Goal: Task Accomplishment & Management: Manage account settings

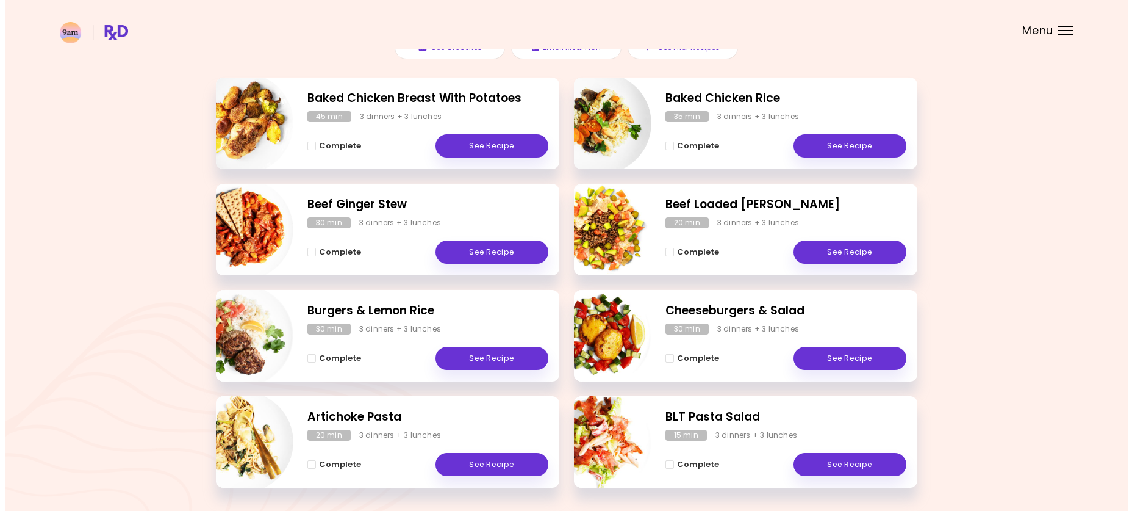
scroll to position [209, 0]
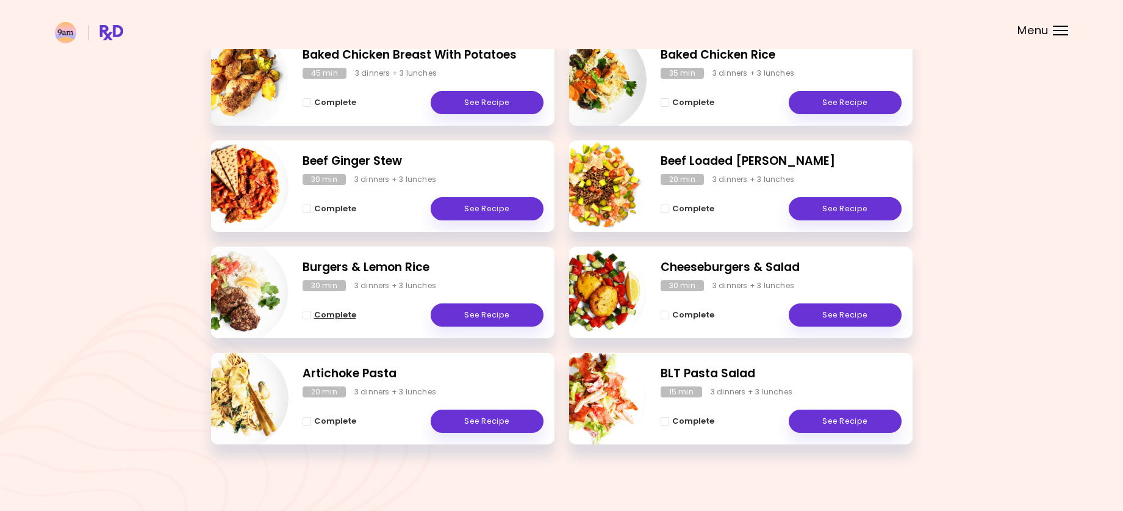
click at [307, 314] on span "Complete - Burgers & Lemon Rice" at bounding box center [307, 314] width 9 height 9
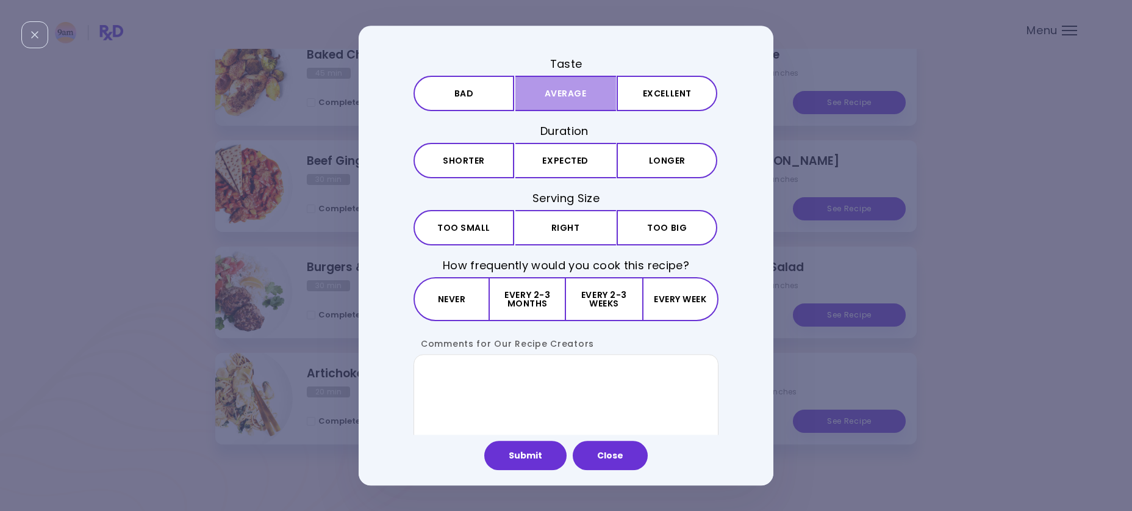
click at [548, 96] on button "Average" at bounding box center [565, 93] width 101 height 35
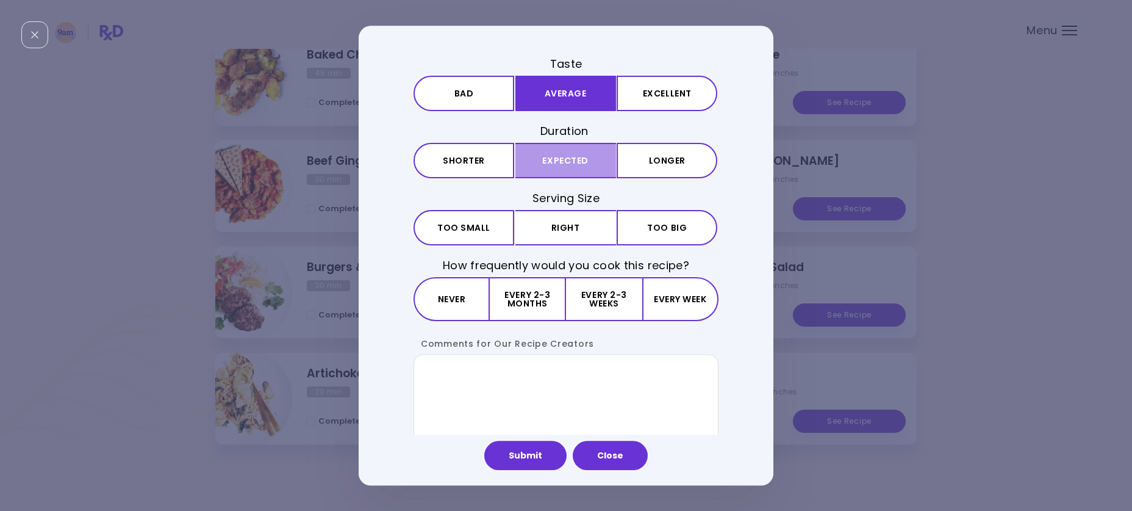
click at [547, 161] on button "Expected" at bounding box center [565, 160] width 101 height 35
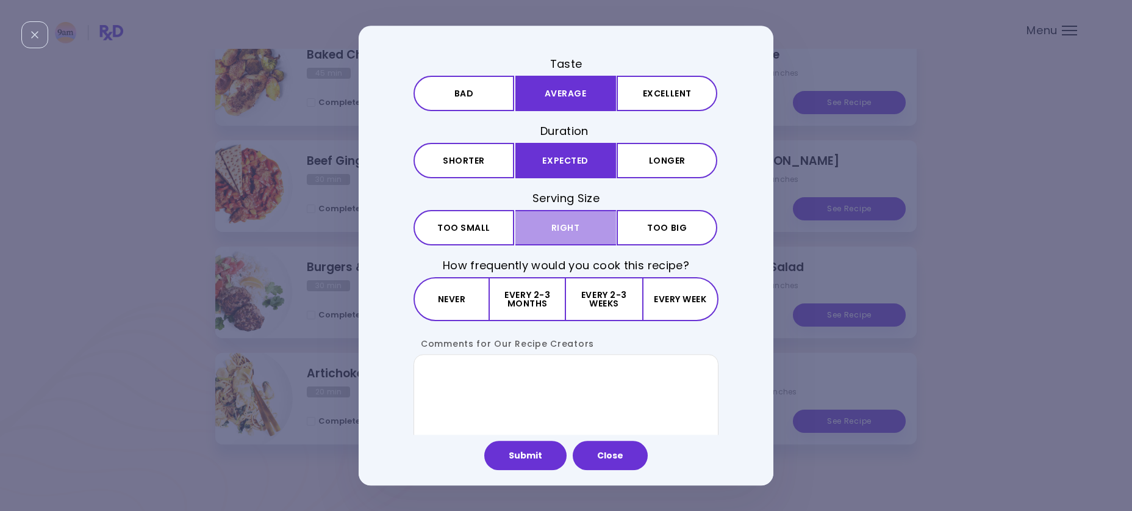
drag, startPoint x: 553, startPoint y: 237, endPoint x: 521, endPoint y: 288, distance: 60.8
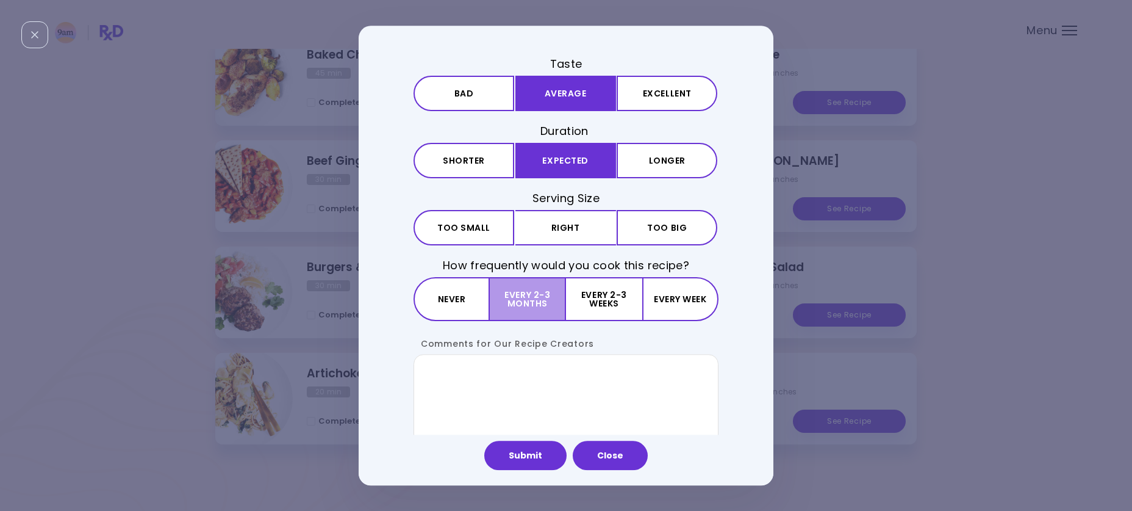
click at [553, 237] on button "Right" at bounding box center [565, 227] width 101 height 35
click at [515, 309] on button "Every 2-3 months" at bounding box center [528, 300] width 76 height 44
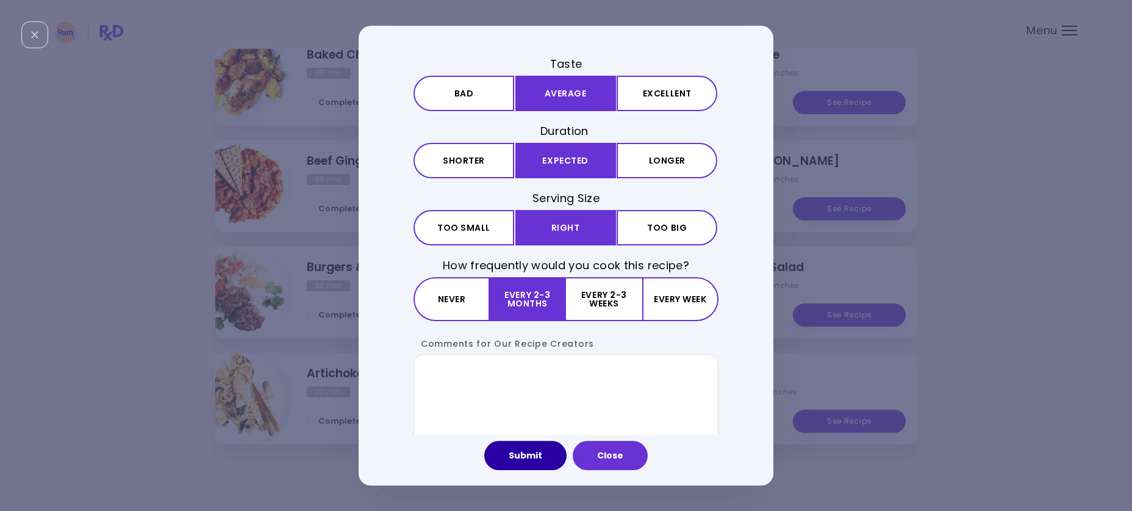
click at [533, 453] on button "Submit" at bounding box center [525, 454] width 82 height 29
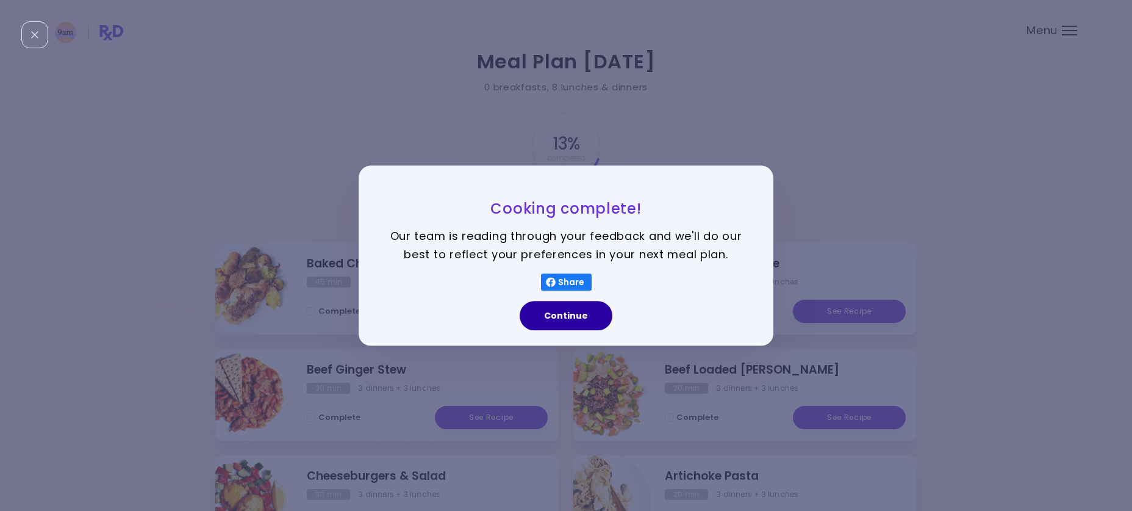
click at [566, 317] on button "Continue" at bounding box center [566, 315] width 93 height 29
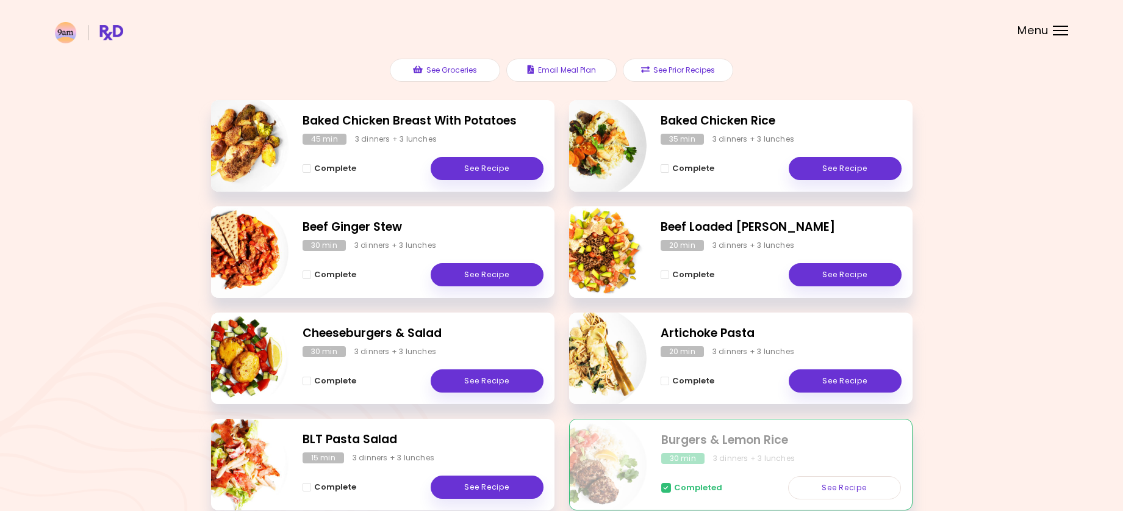
scroll to position [183, 0]
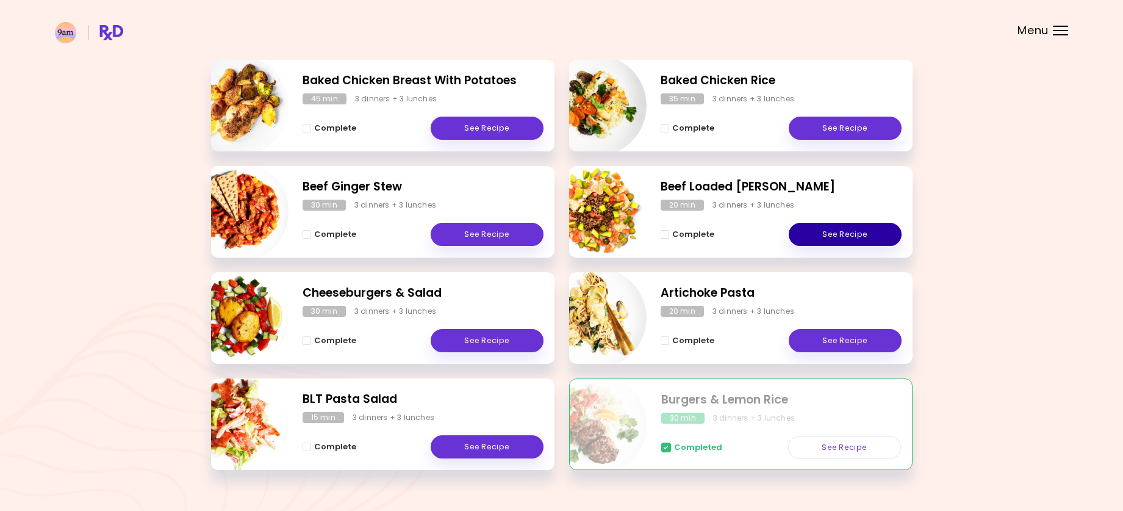
click at [830, 232] on link "See Recipe" at bounding box center [845, 234] width 113 height 23
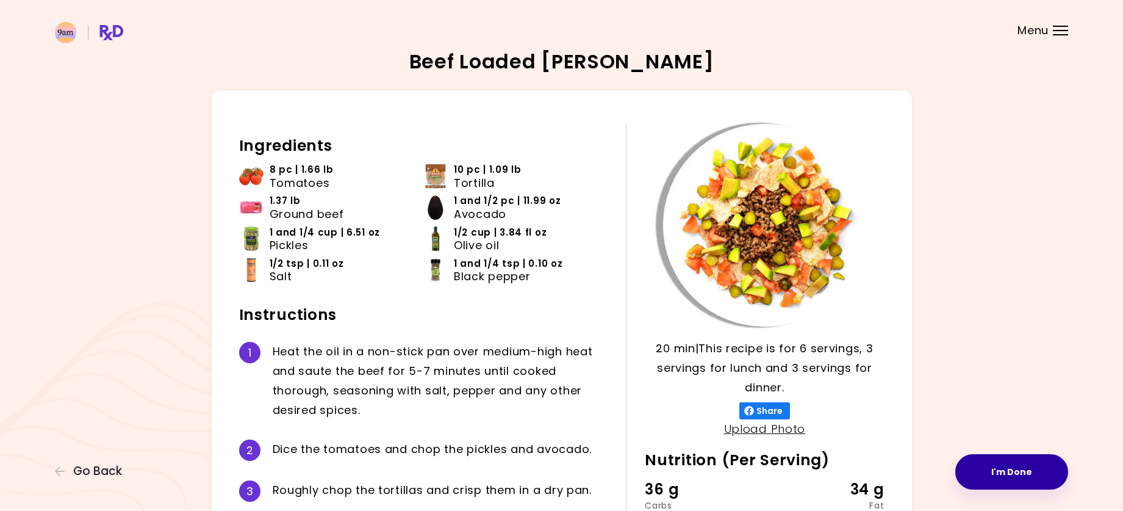
click at [1000, 476] on button "I'm Done" at bounding box center [1011, 471] width 113 height 35
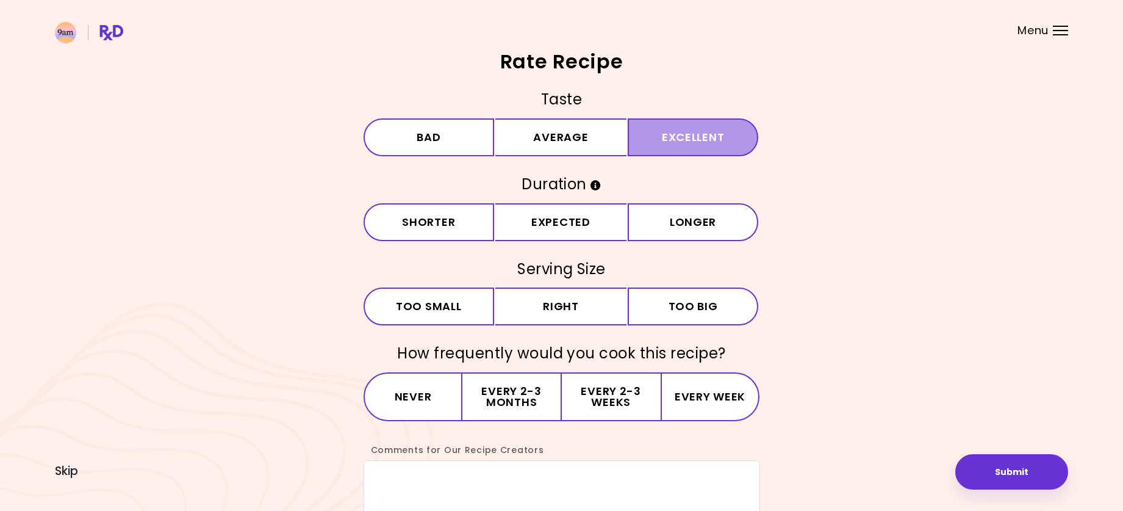
click at [661, 140] on button "Excellent" at bounding box center [693, 137] width 131 height 38
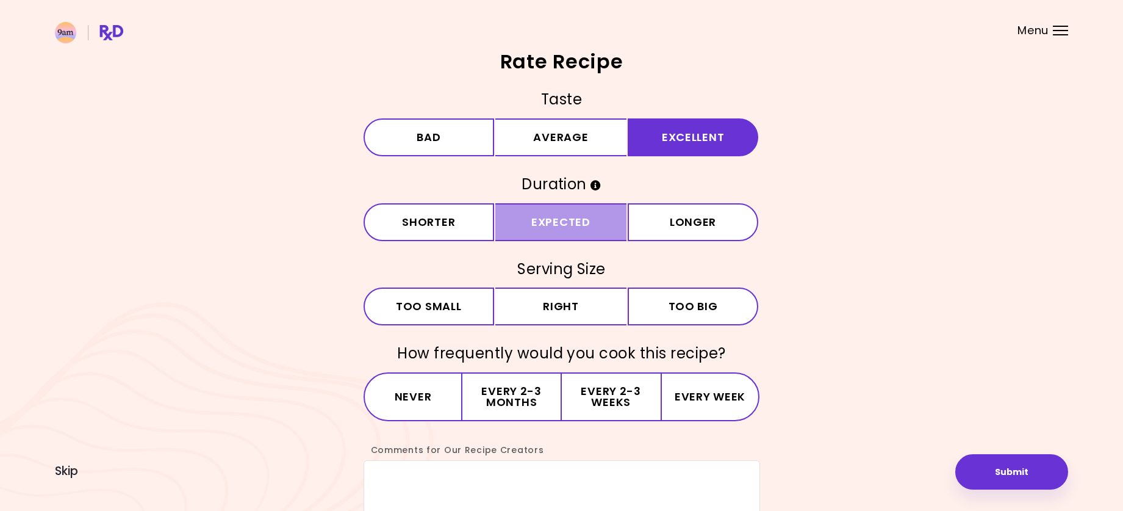
click at [597, 215] on button "Expected" at bounding box center [560, 222] width 131 height 38
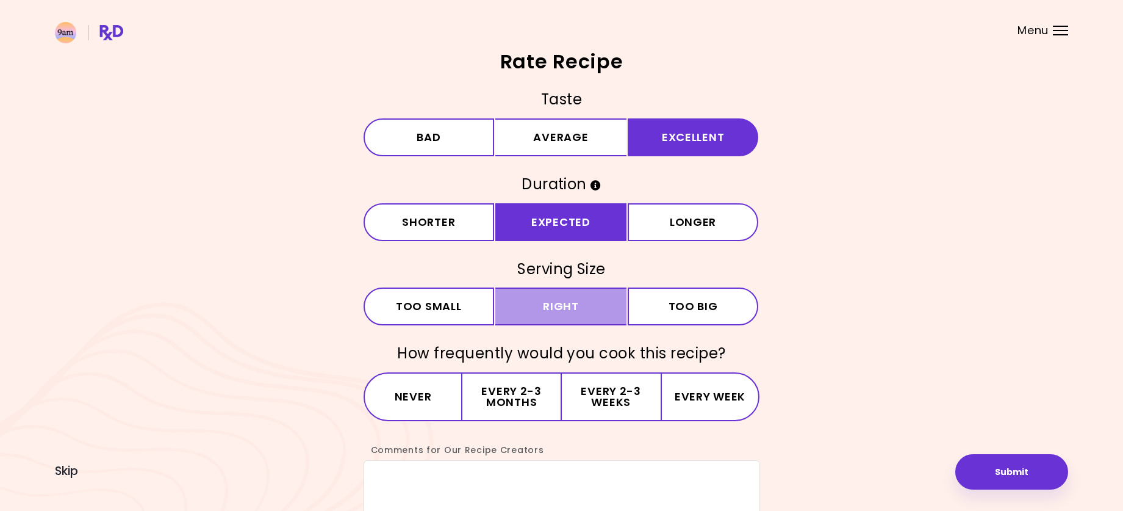
drag, startPoint x: 585, startPoint y: 293, endPoint x: 572, endPoint y: 324, distance: 33.3
click at [584, 296] on button "Right" at bounding box center [560, 306] width 131 height 38
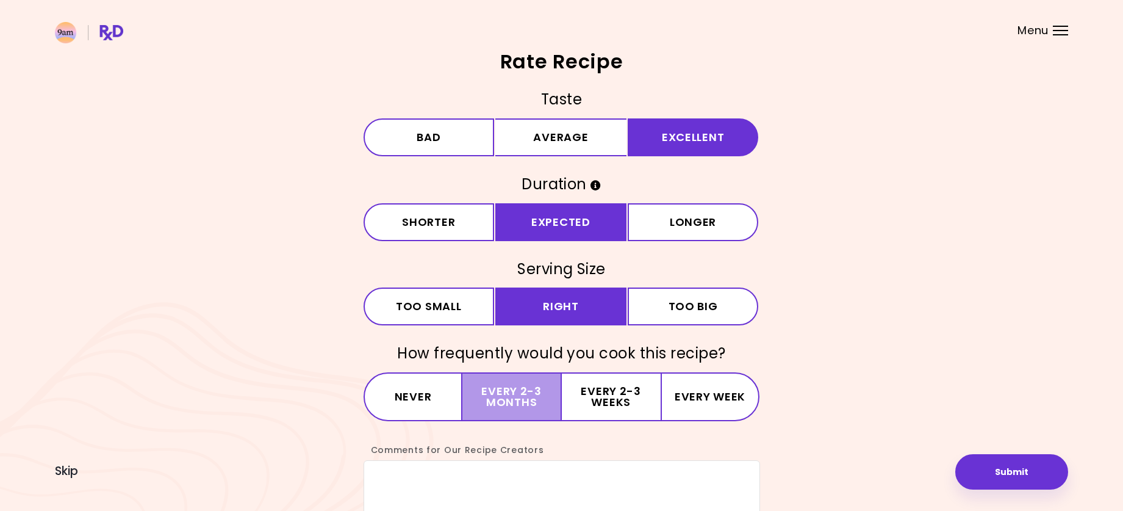
click at [532, 393] on button "Every 2-3 months" at bounding box center [511, 396] width 99 height 49
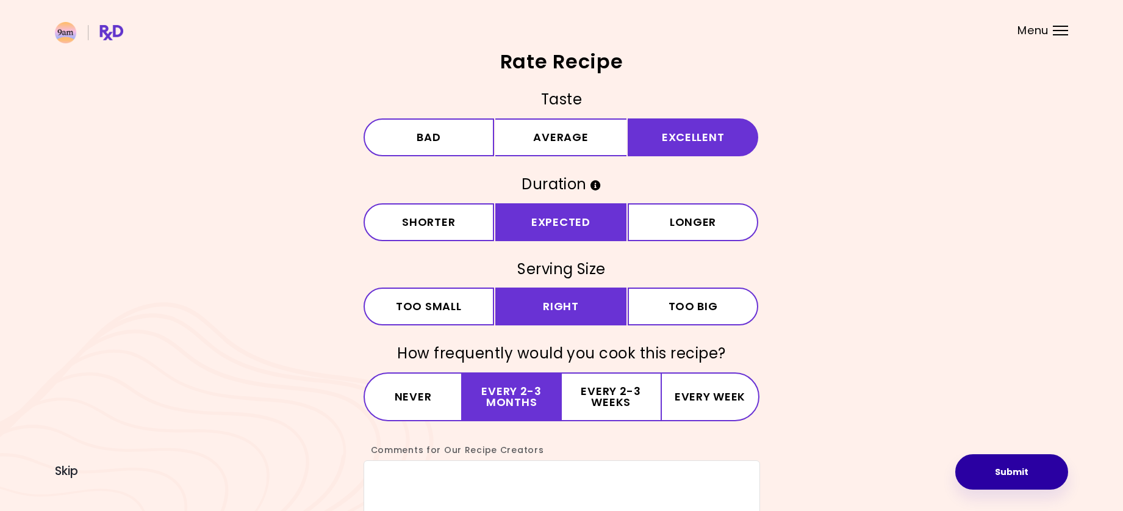
click at [977, 472] on button "Submit" at bounding box center [1011, 471] width 113 height 35
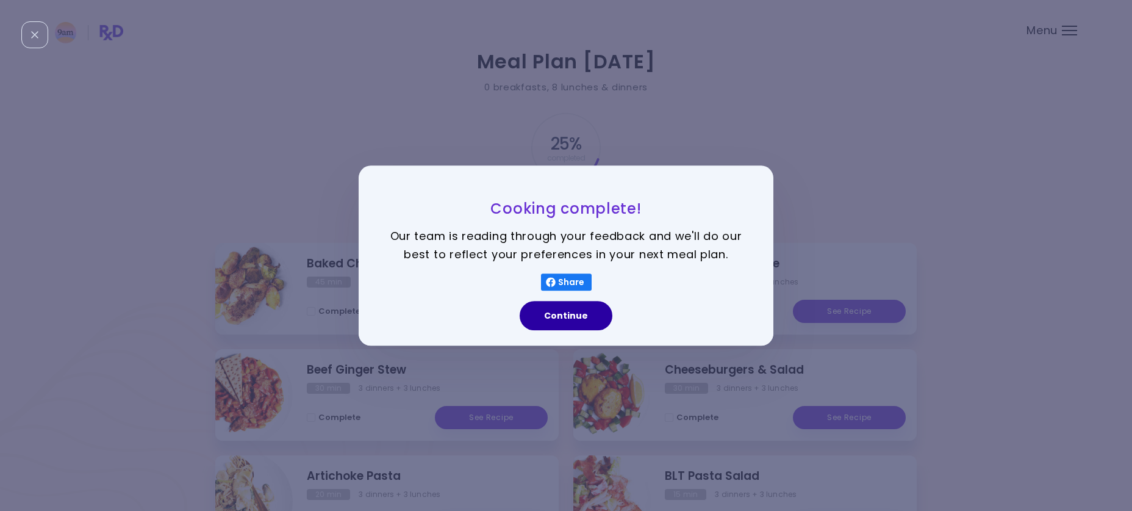
click at [561, 317] on button "Continue" at bounding box center [566, 315] width 93 height 29
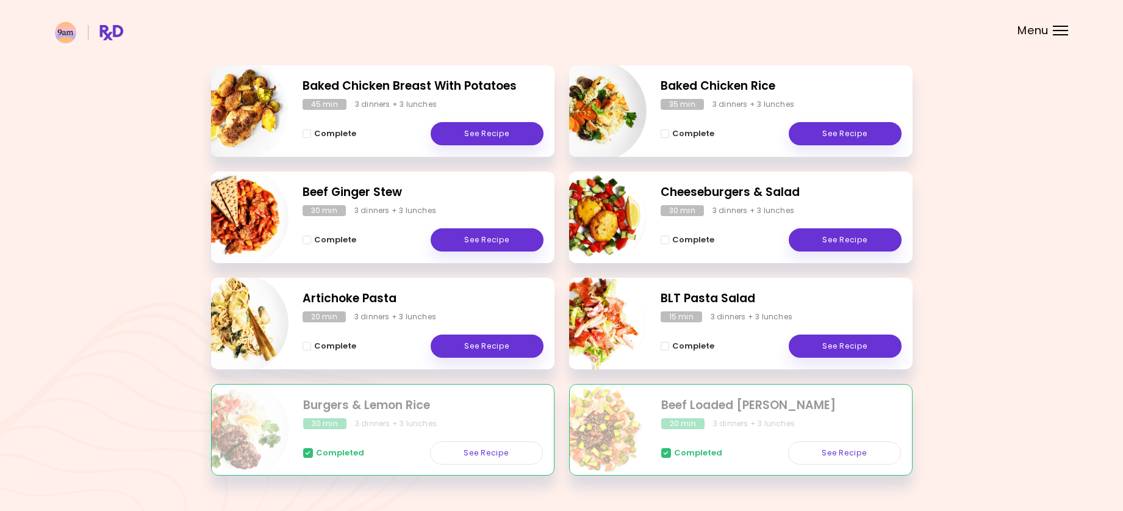
scroll to position [183, 0]
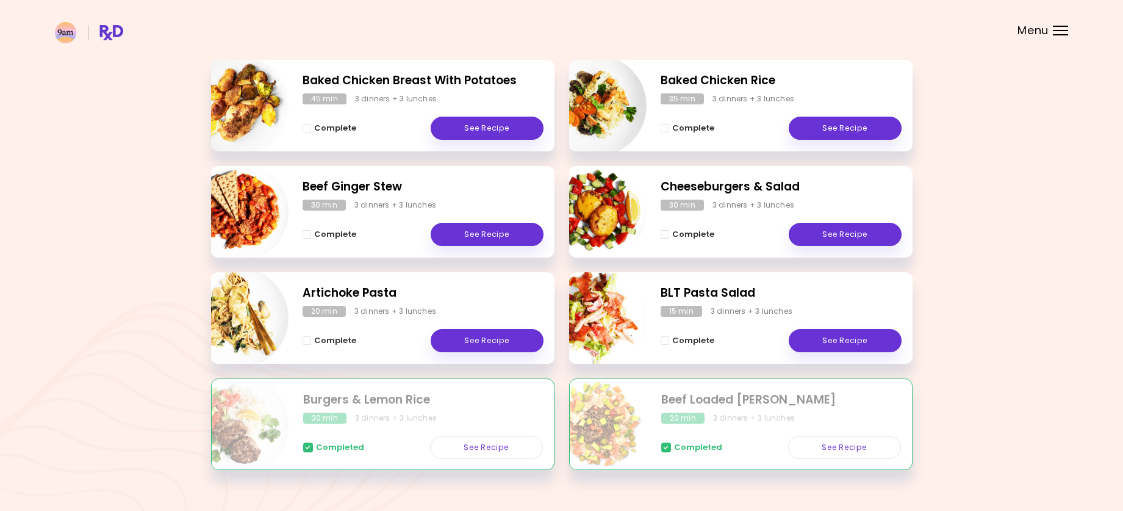
click at [242, 100] on img "Info - Baked Chicken Breast With Potatoes" at bounding box center [237, 105] width 101 height 101
select select "*"
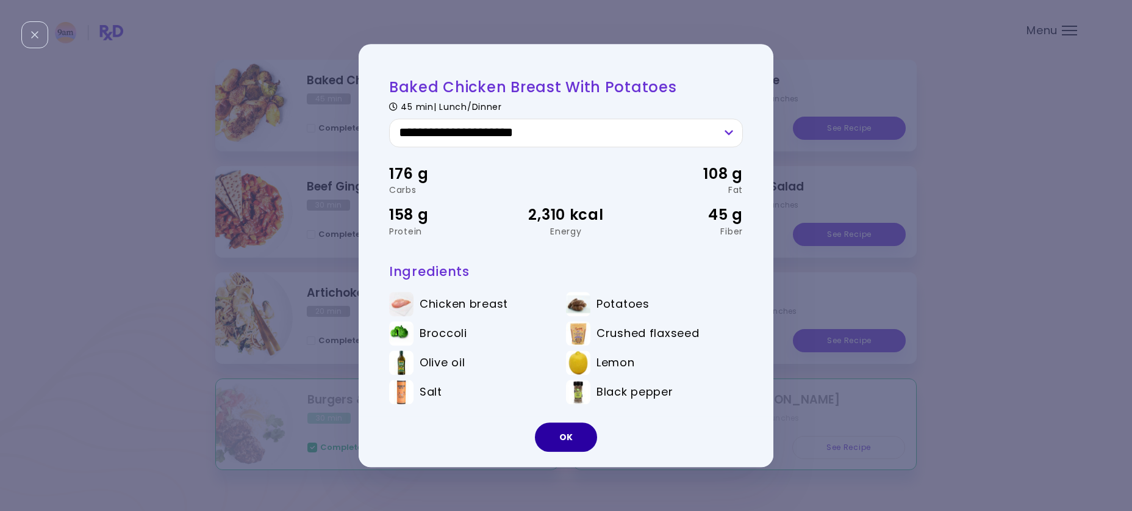
click at [565, 437] on button "OK" at bounding box center [566, 436] width 62 height 29
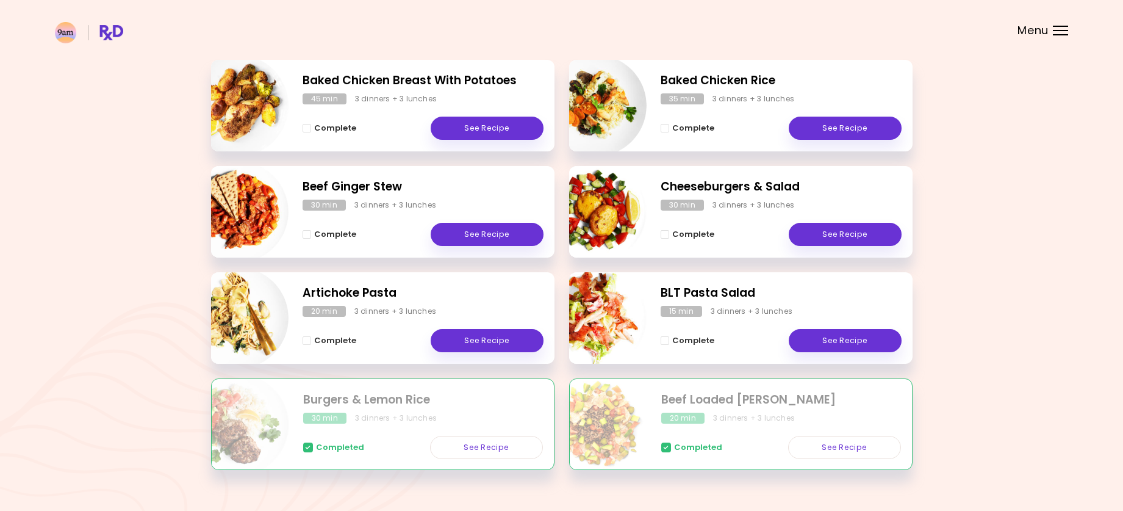
click at [592, 212] on img "Info - Cheeseburgers & Salad" at bounding box center [595, 211] width 101 height 101
select select "*"
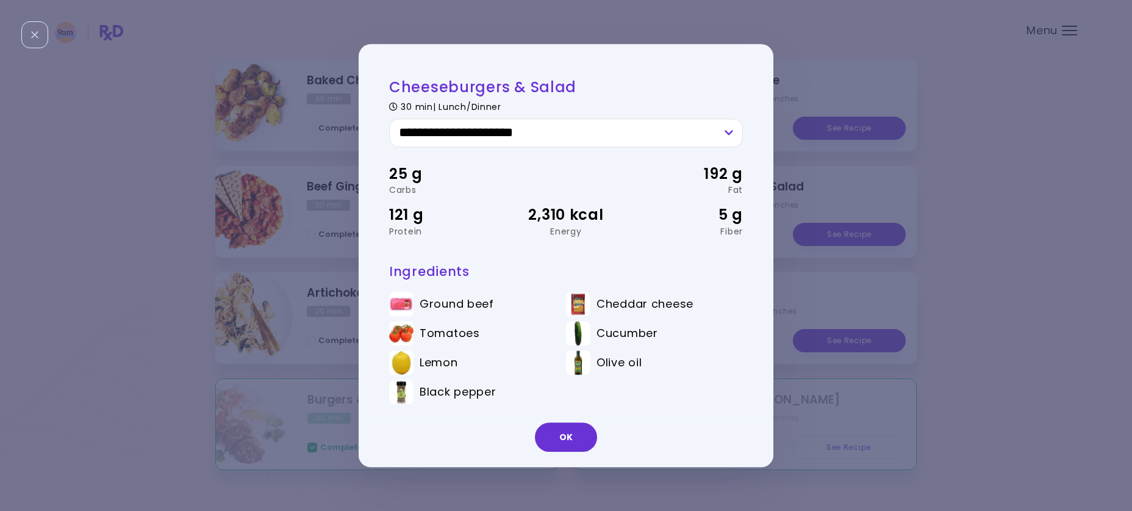
click at [1058, 144] on div "**********" at bounding box center [566, 255] width 1132 height 511
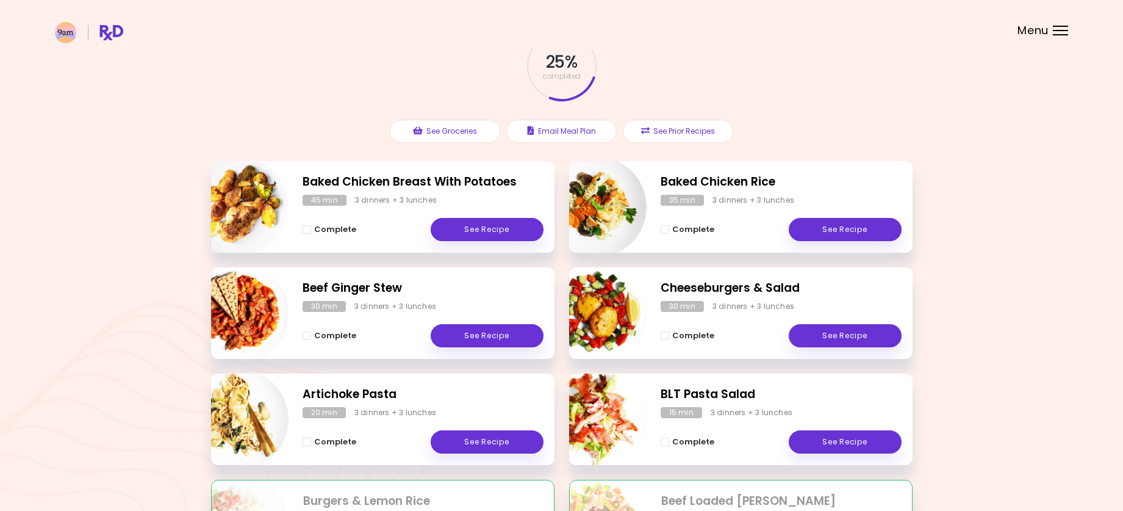
scroll to position [0, 0]
